Goal: Transaction & Acquisition: Purchase product/service

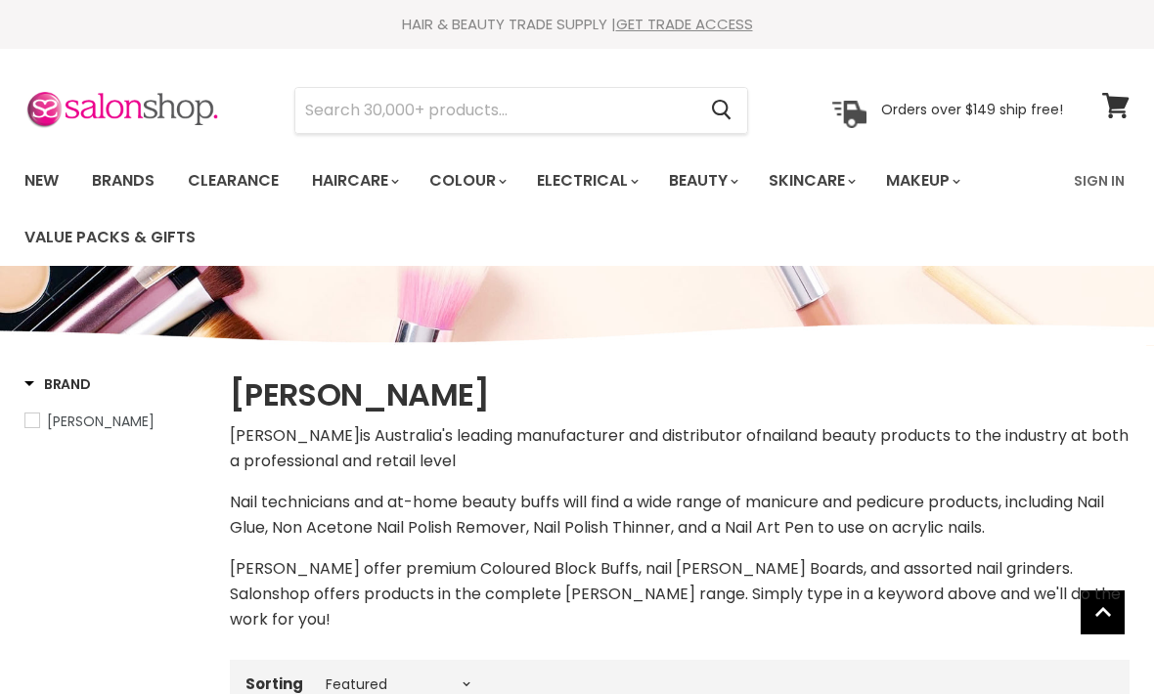
select select "manual"
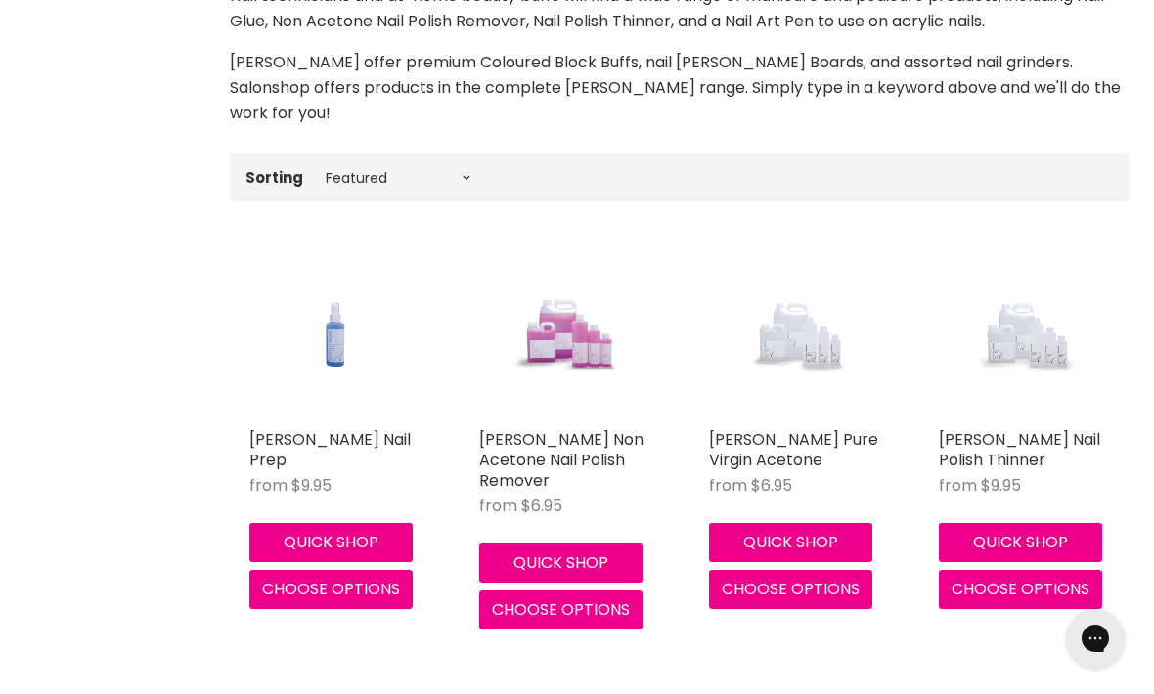
click at [282, 428] on link "[PERSON_NAME] Nail Prep" at bounding box center [329, 449] width 161 height 43
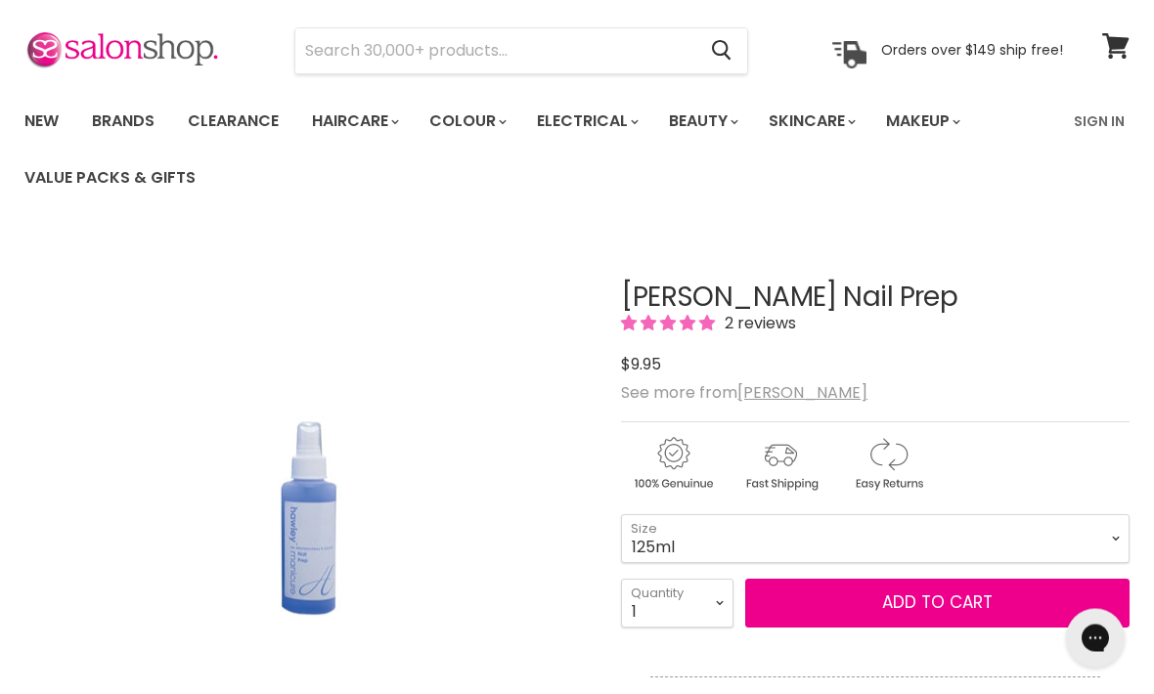
scroll to position [38, 0]
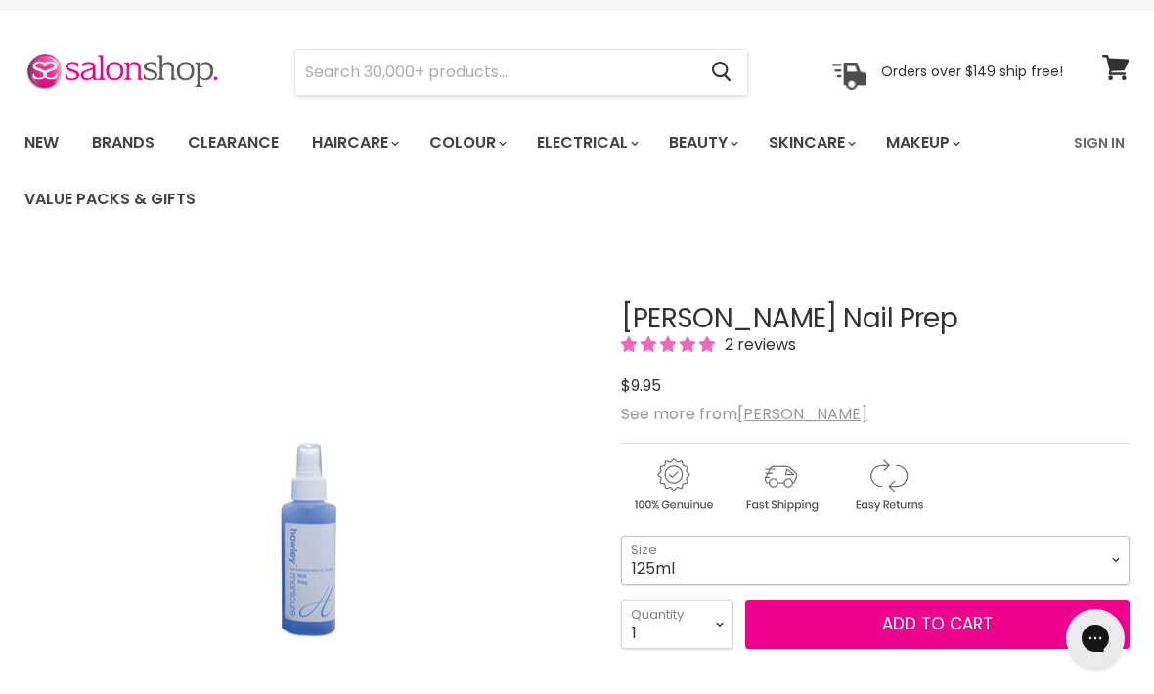
click at [650, 564] on select "125ml 250ml 500ml" at bounding box center [875, 560] width 508 height 49
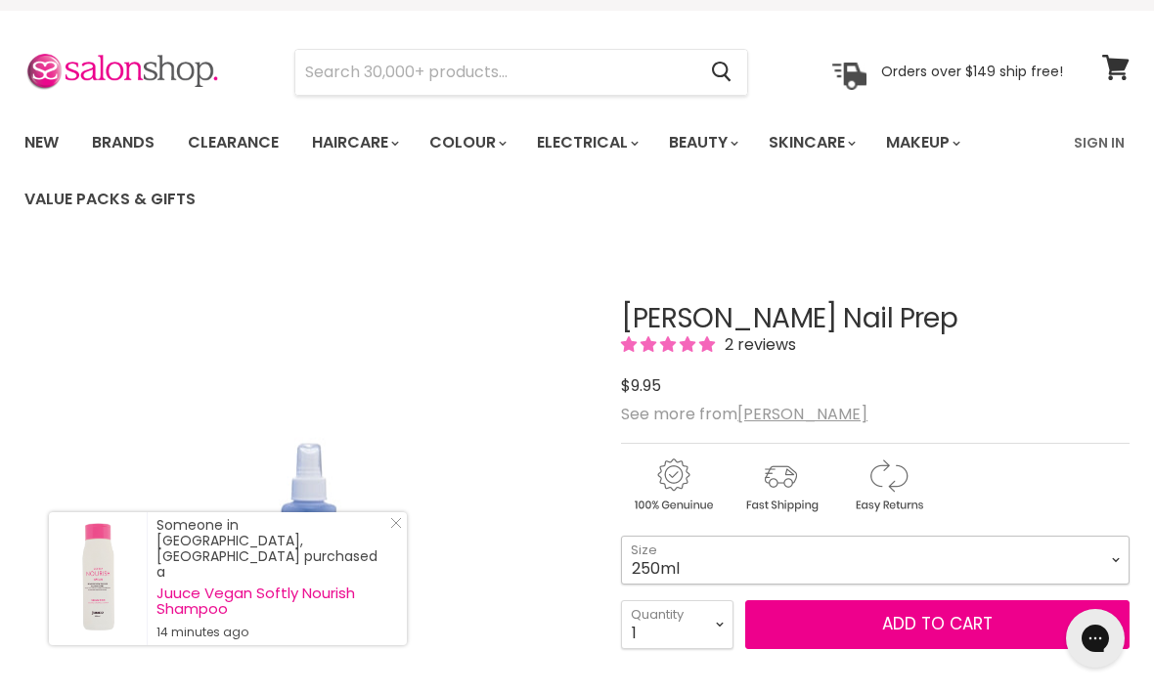
select select "250ml"
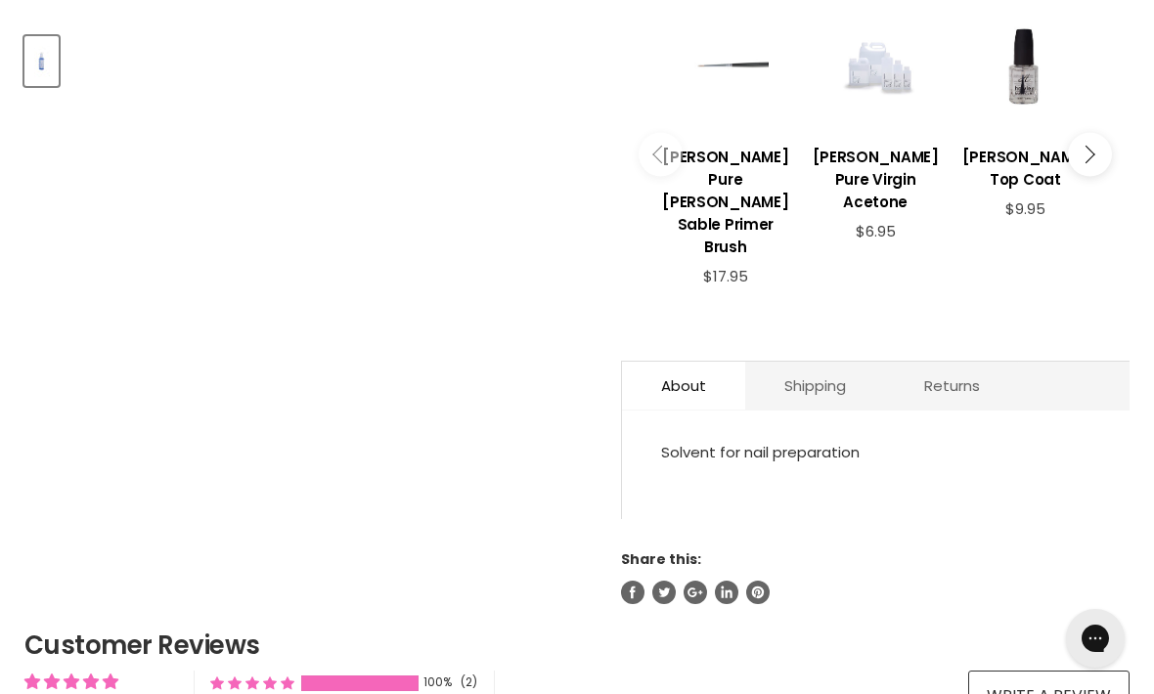
scroll to position [853, 0]
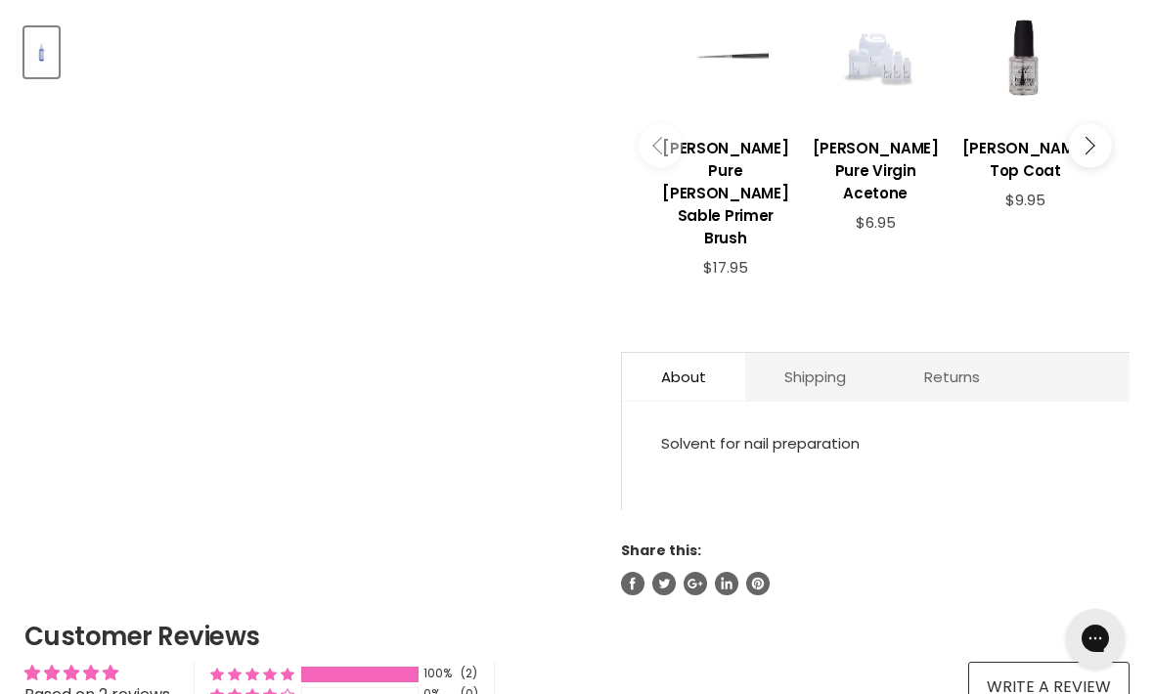
click at [669, 353] on link "About" at bounding box center [683, 377] width 123 height 48
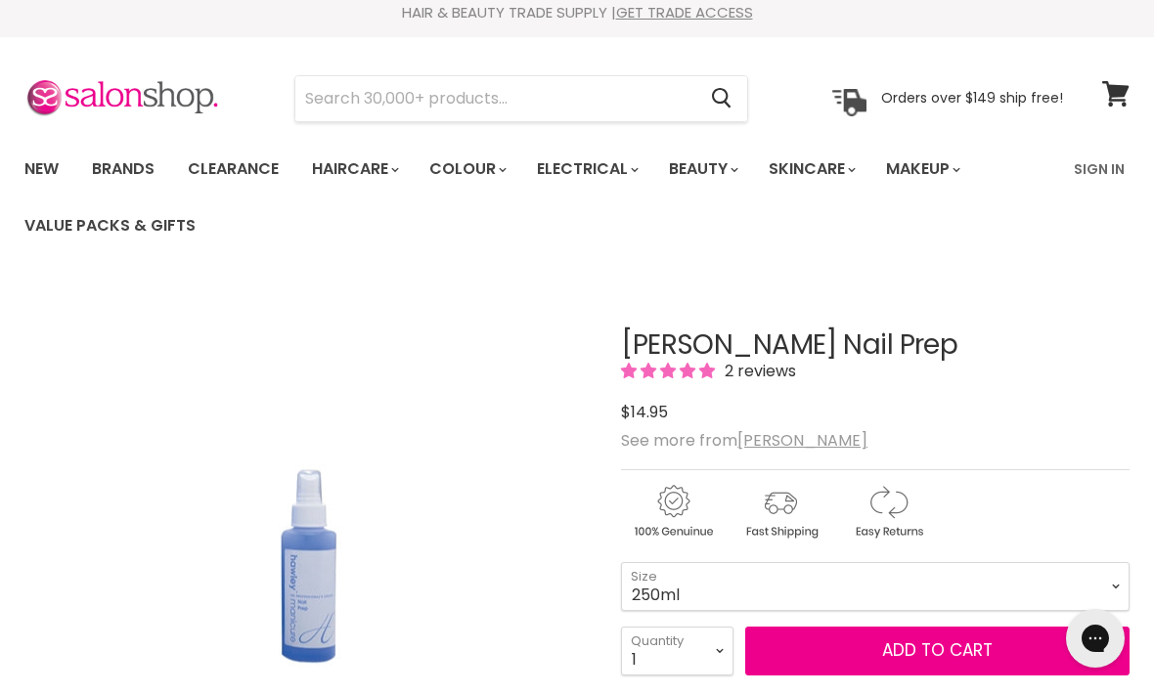
scroll to position [0, 0]
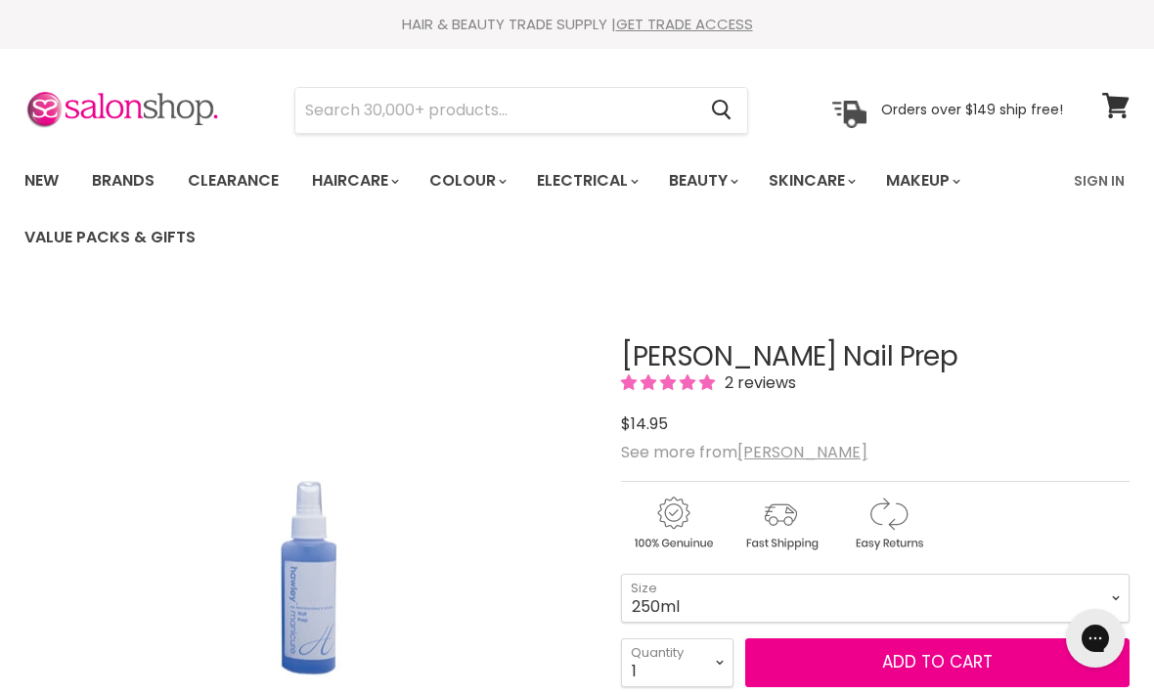
click at [359, 109] on input "Search" at bounding box center [495, 110] width 400 height 45
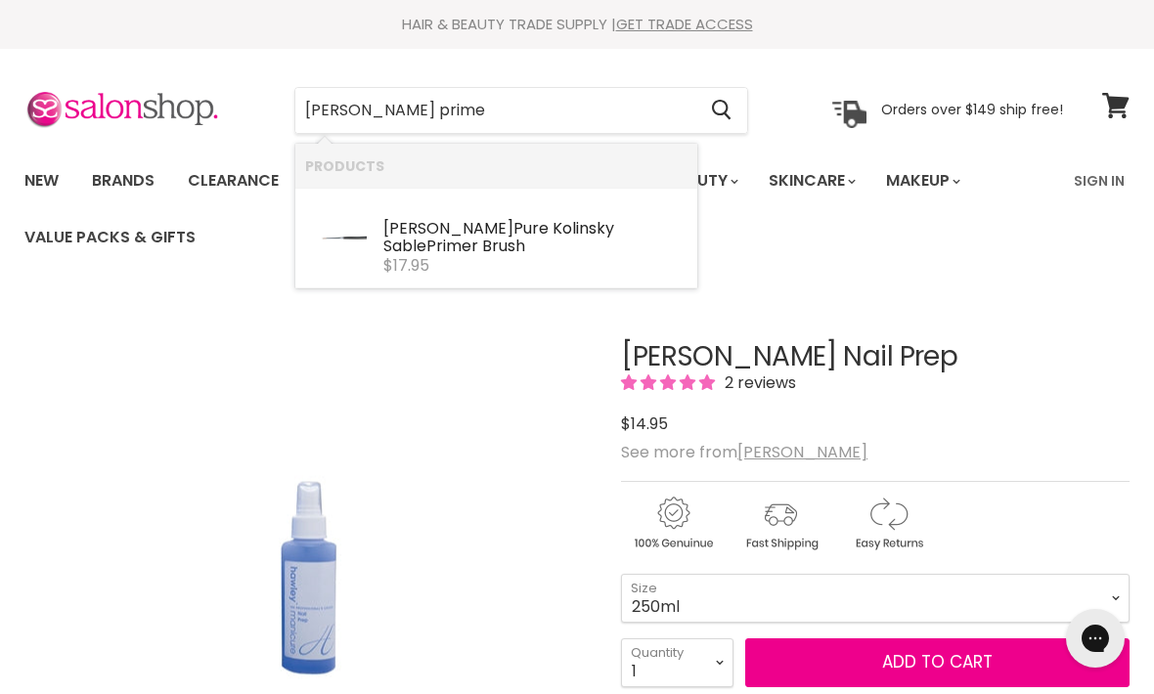
type input "Hawley primer"
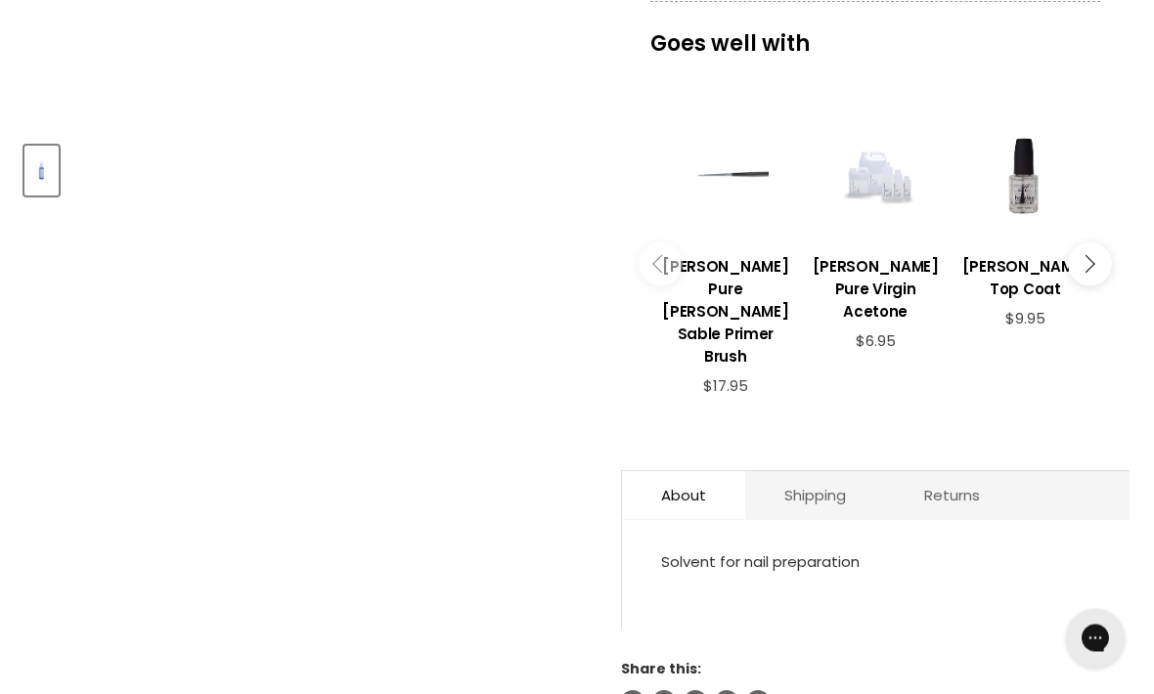
scroll to position [733, 0]
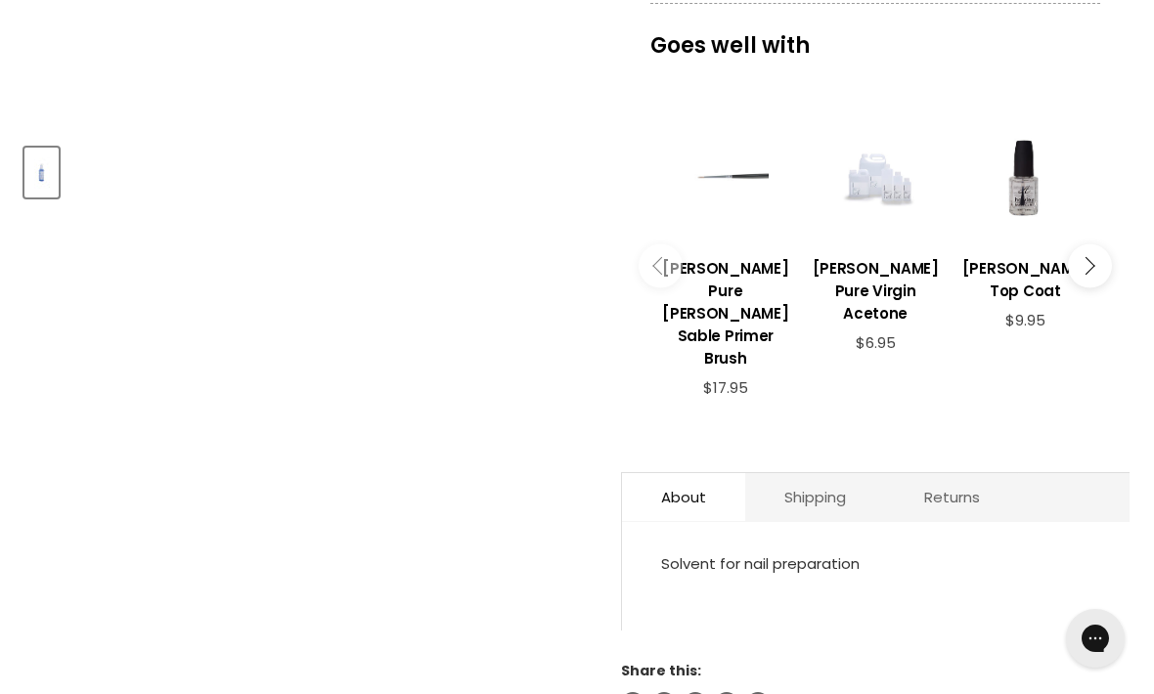
click at [661, 257] on icon "Main content" at bounding box center [661, 266] width 18 height 18
click at [654, 254] on button "Main content" at bounding box center [660, 266] width 44 height 44
click at [1092, 254] on button "Main content" at bounding box center [1090, 266] width 44 height 44
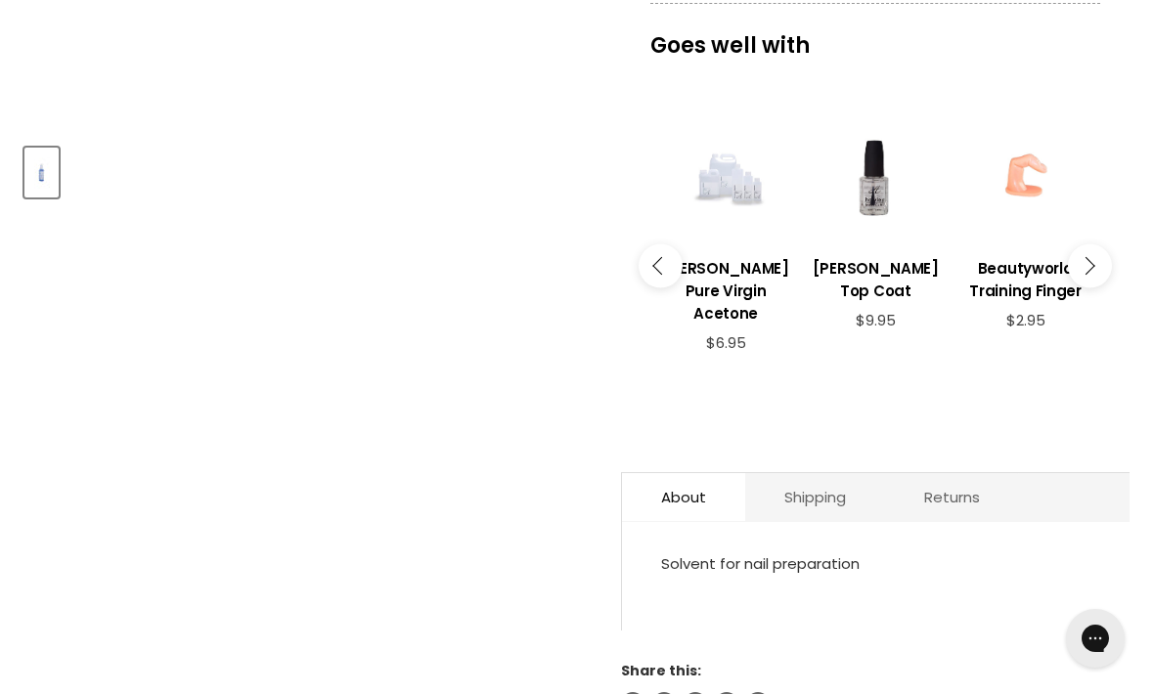
click at [1098, 246] on button "Main content" at bounding box center [1090, 266] width 44 height 44
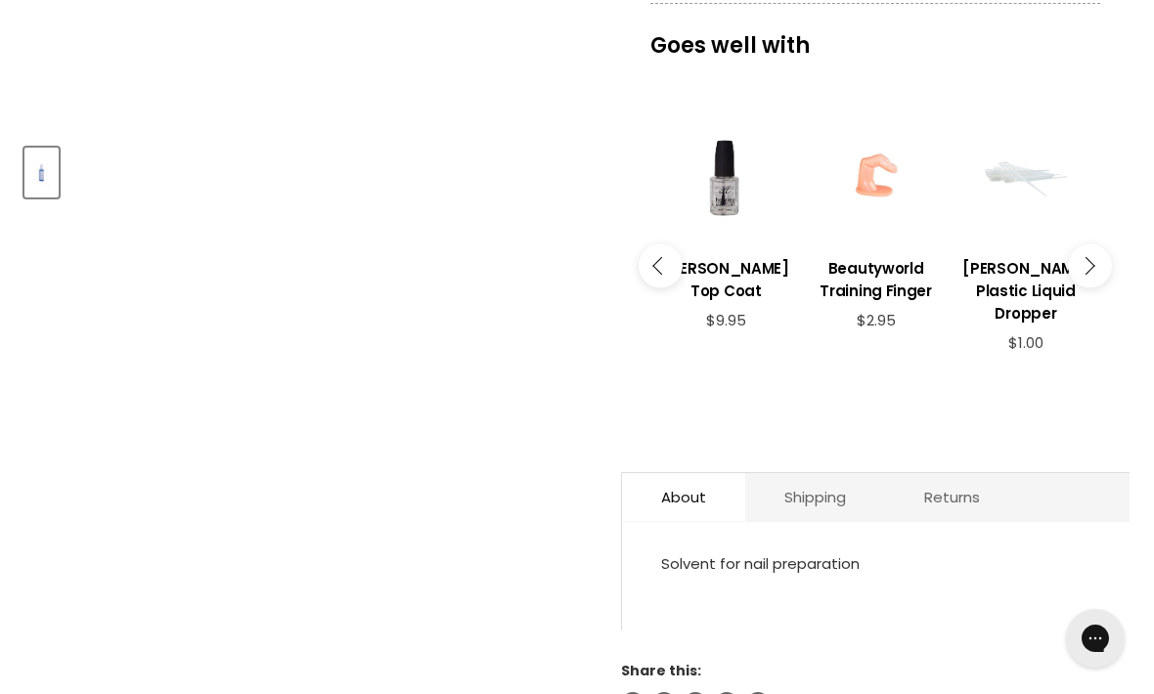
click at [1096, 250] on button "Main content" at bounding box center [1090, 266] width 44 height 44
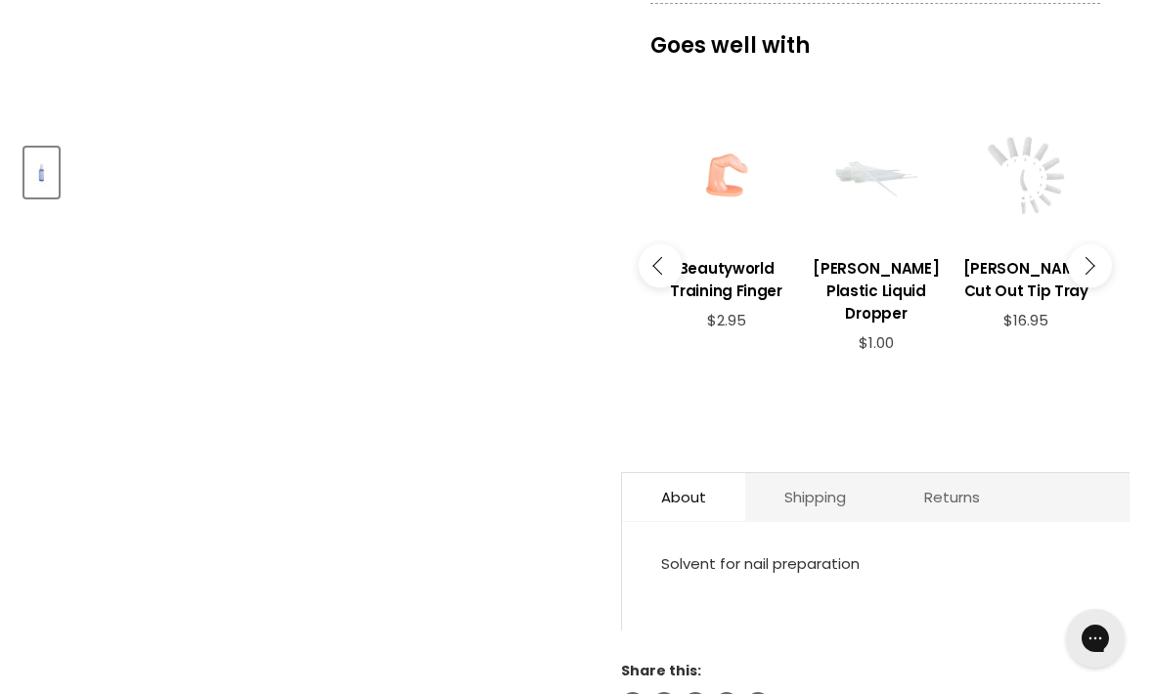
click at [1100, 263] on button "Main content" at bounding box center [1090, 266] width 44 height 44
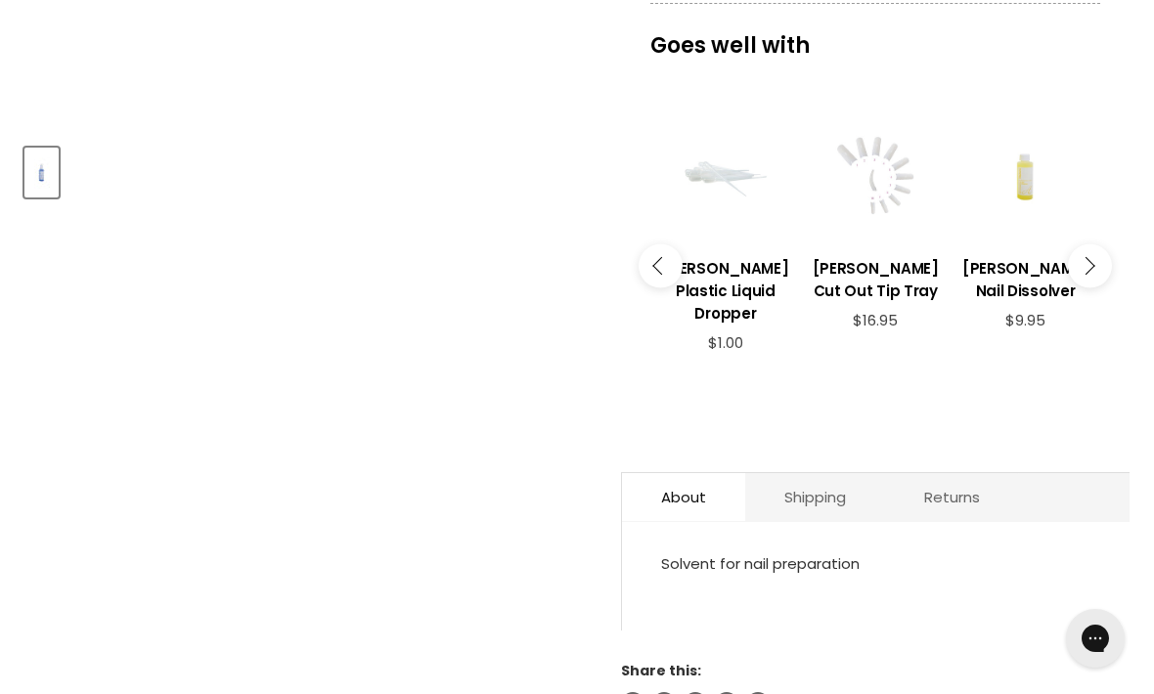
click at [1097, 269] on button "Main content" at bounding box center [1090, 266] width 44 height 44
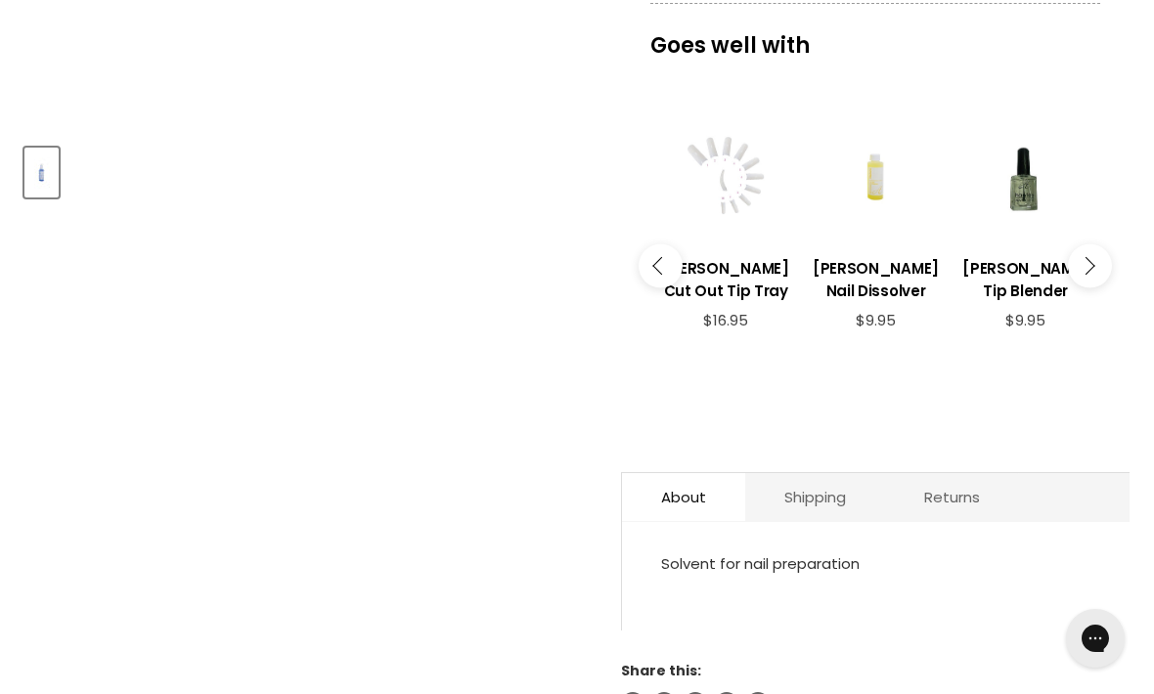
click at [660, 257] on icon "Main content" at bounding box center [661, 266] width 18 height 18
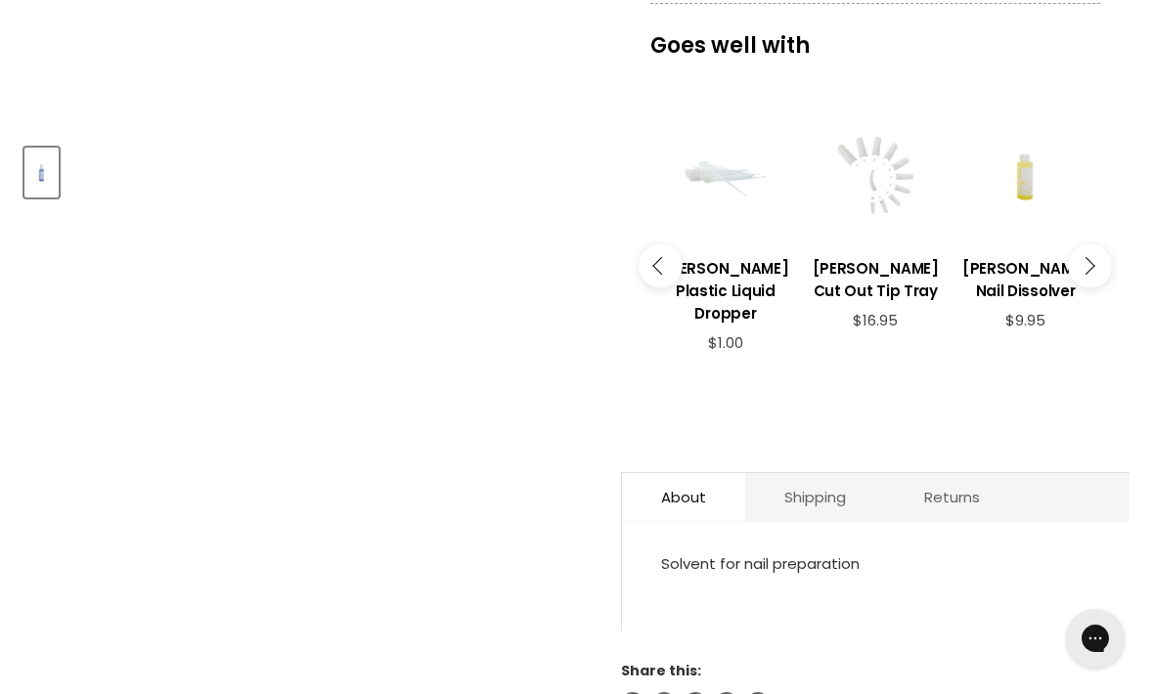
click at [1087, 257] on icon "Main content" at bounding box center [1085, 266] width 18 height 18
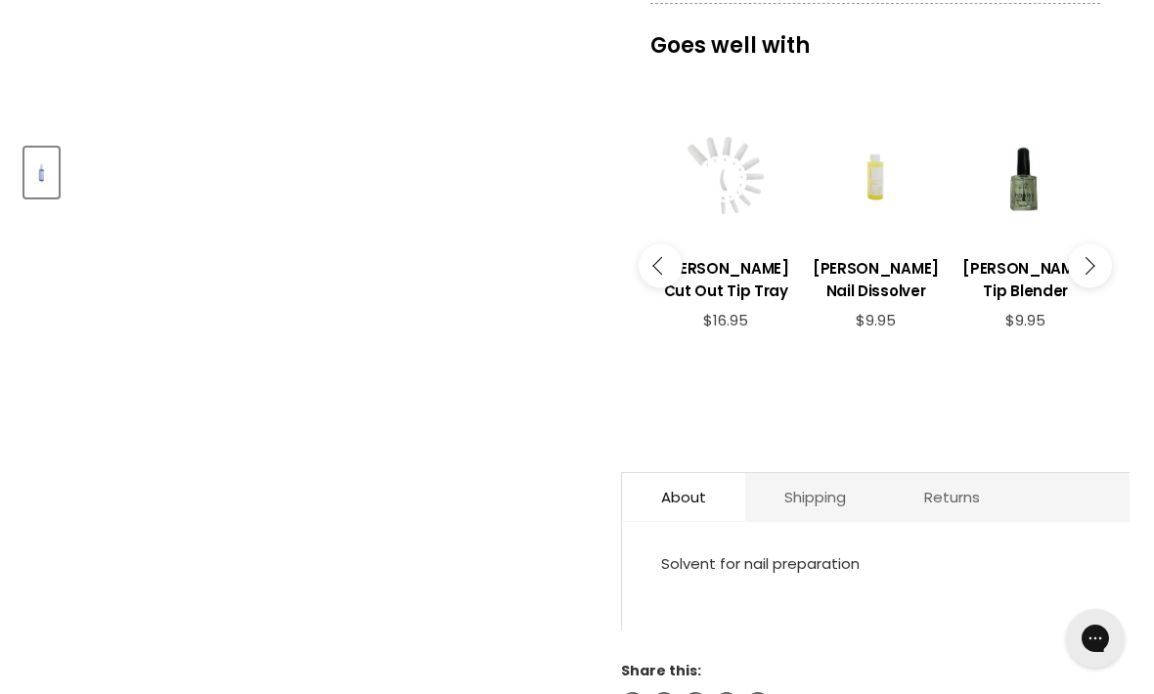
click at [1093, 261] on button "Main content" at bounding box center [1090, 266] width 44 height 44
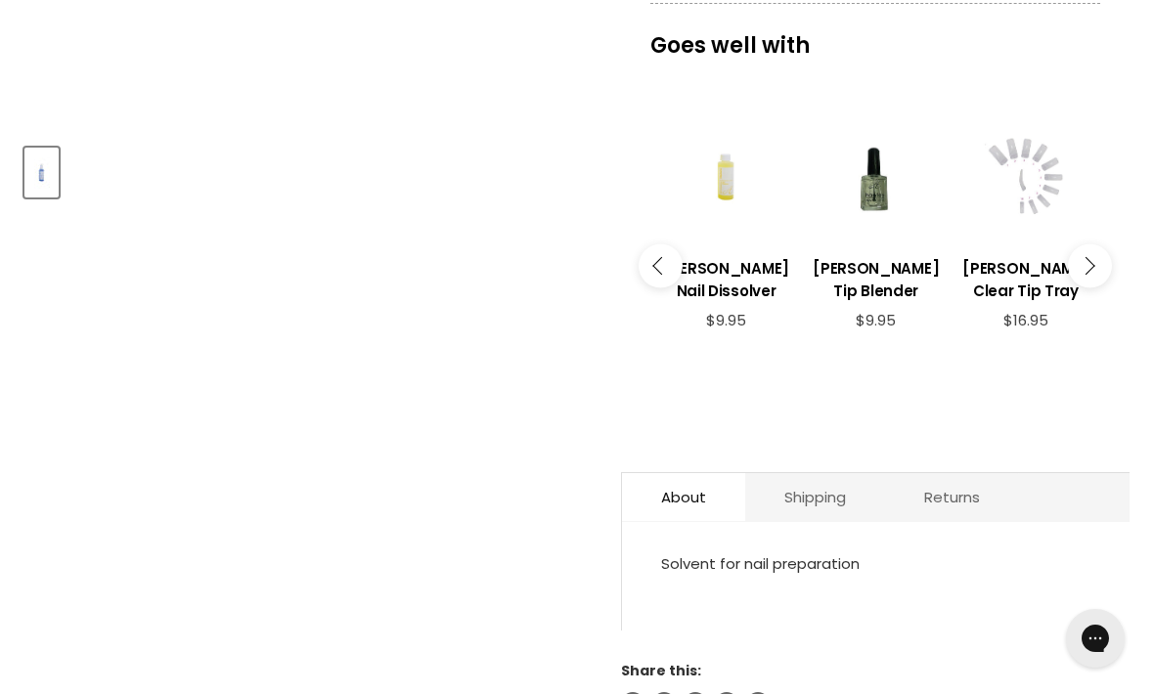
click at [1096, 251] on button "Main content" at bounding box center [1090, 266] width 44 height 44
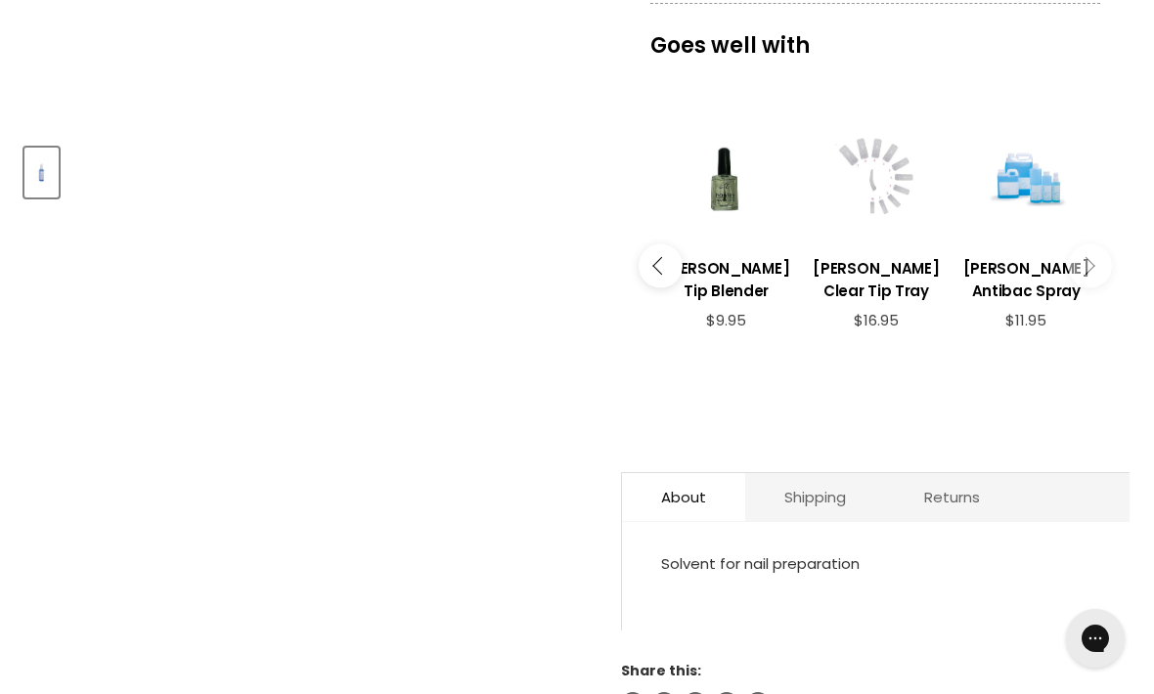
click at [1090, 257] on icon "Main content" at bounding box center [1085, 266] width 18 height 18
click at [1097, 249] on button "Main content" at bounding box center [1090, 266] width 44 height 44
click at [1092, 257] on icon "Main content" at bounding box center [1085, 266] width 18 height 18
click at [1091, 257] on icon "Main content" at bounding box center [1085, 266] width 18 height 18
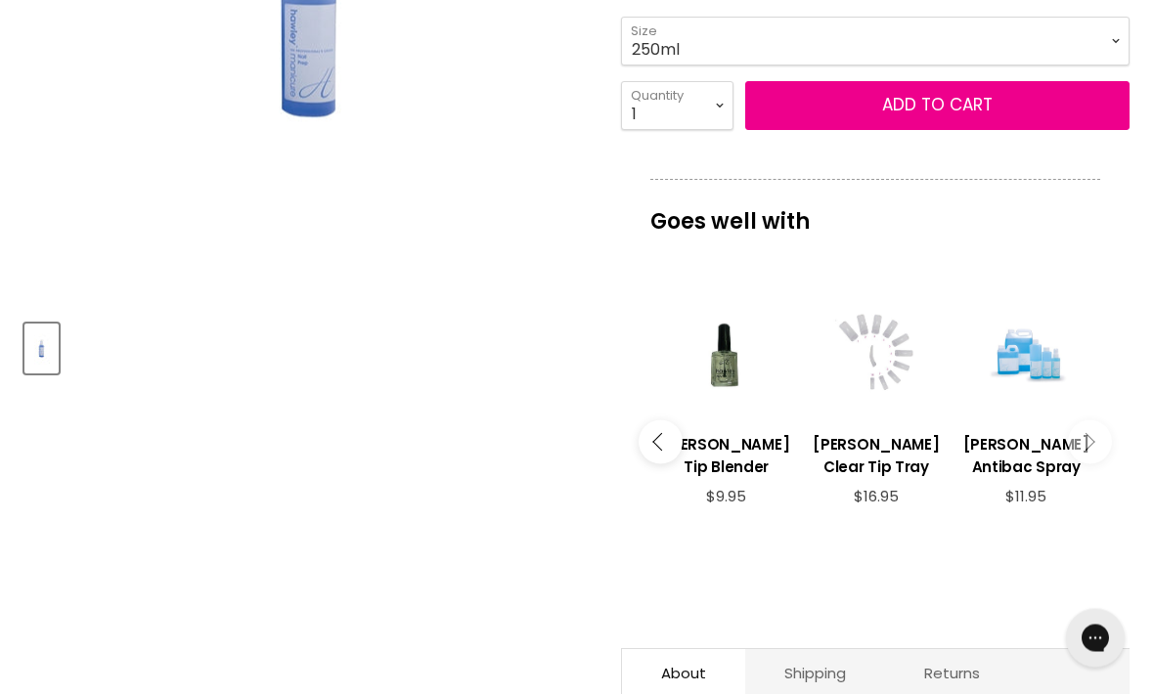
scroll to position [0, 0]
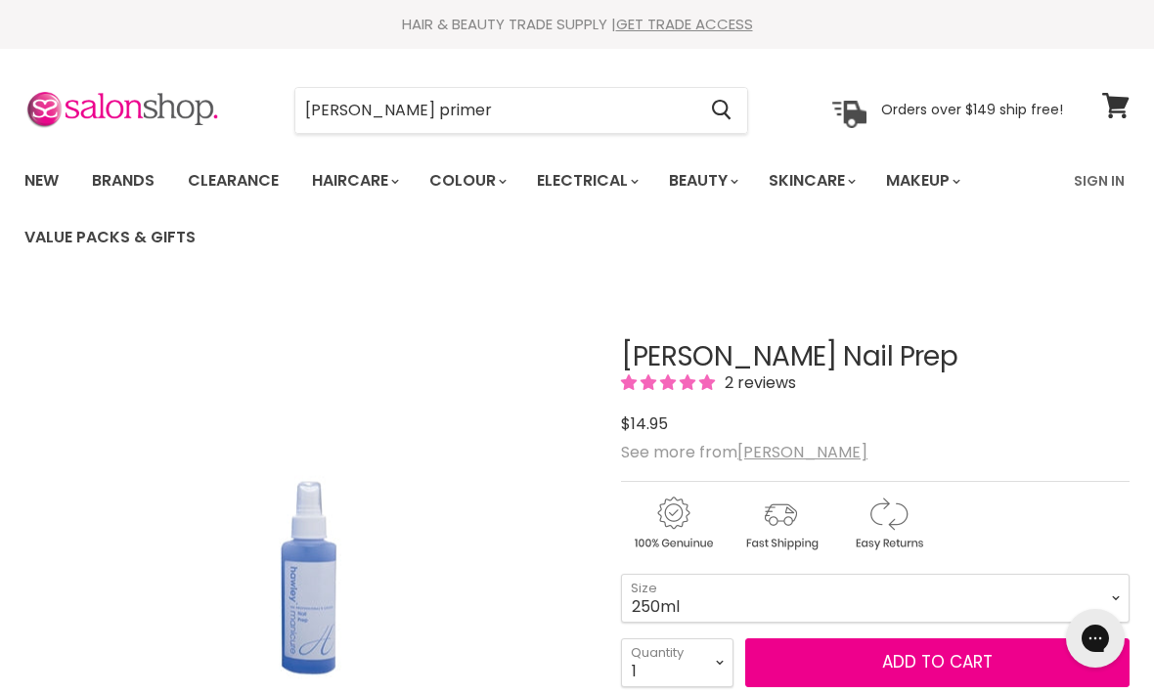
click at [372, 103] on input "Hawley primer" at bounding box center [495, 110] width 400 height 45
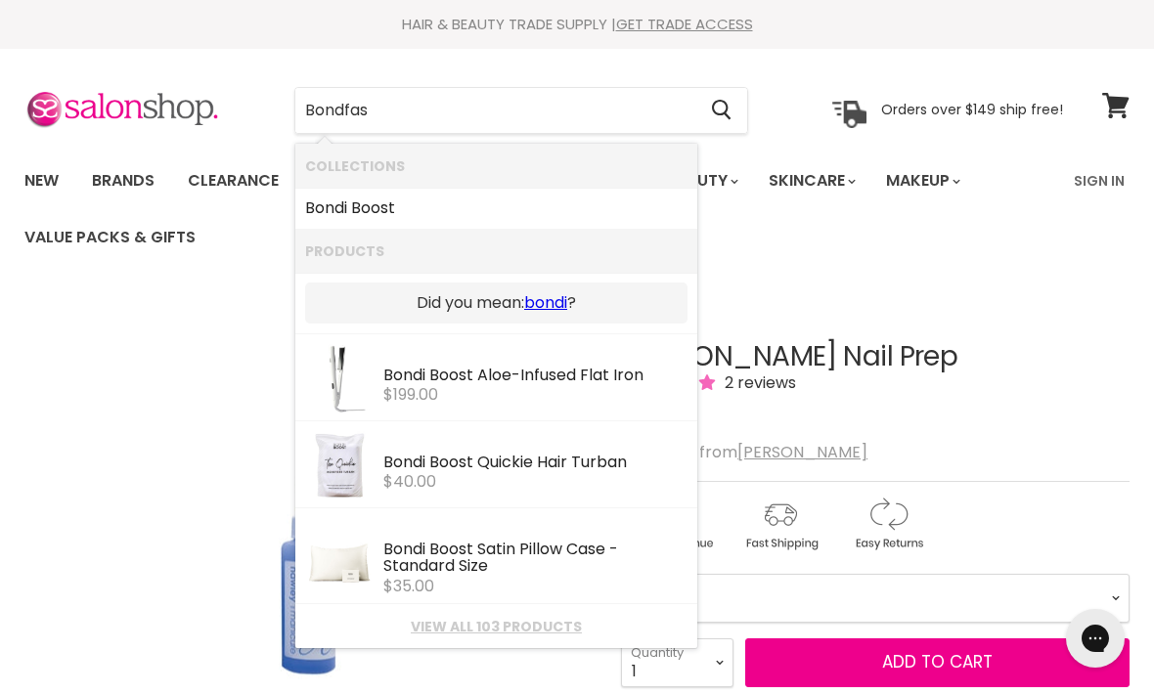
type input "Bondfast"
